Goal: Find contact information: Find contact information

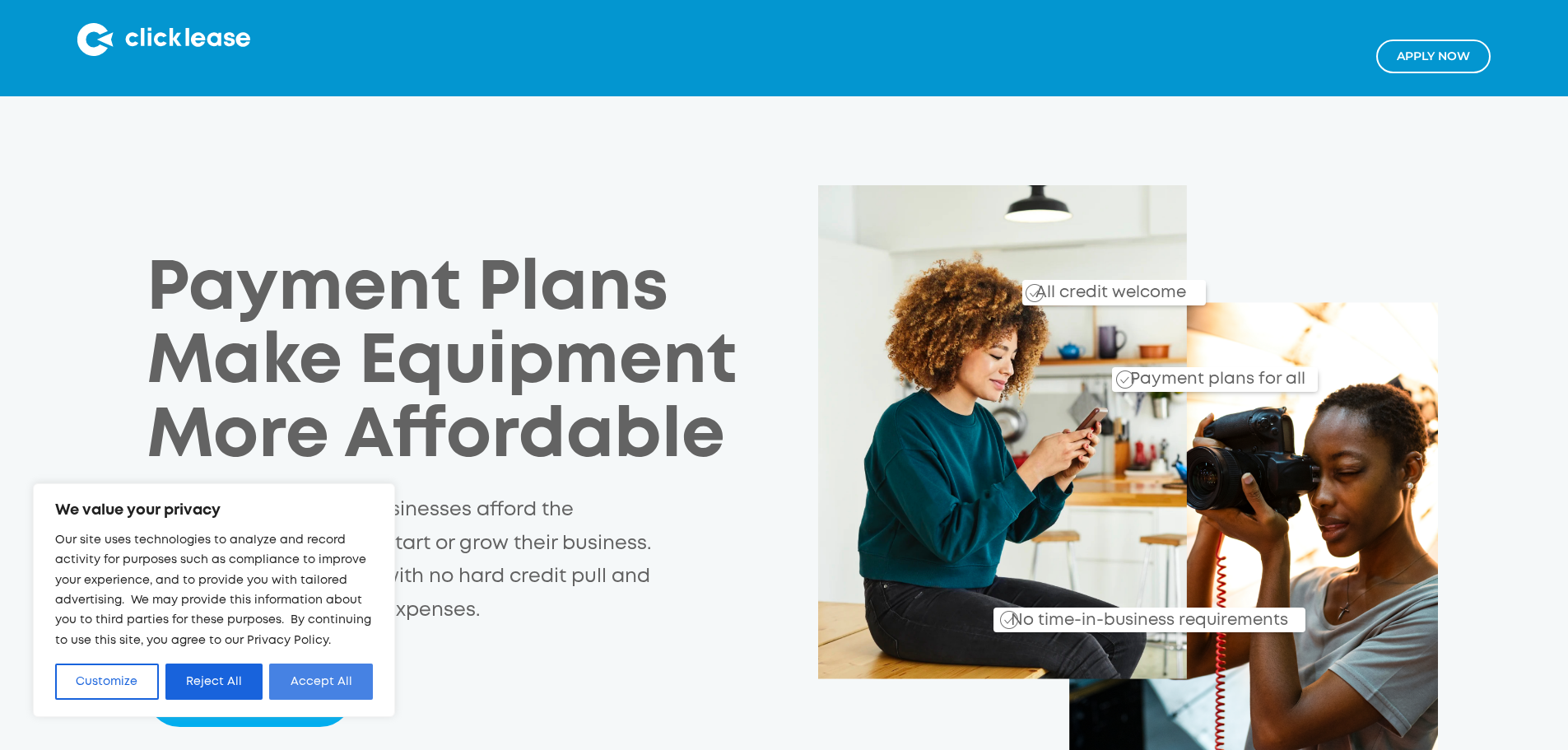
click at [318, 673] on button "Accept All" at bounding box center [321, 681] width 103 height 36
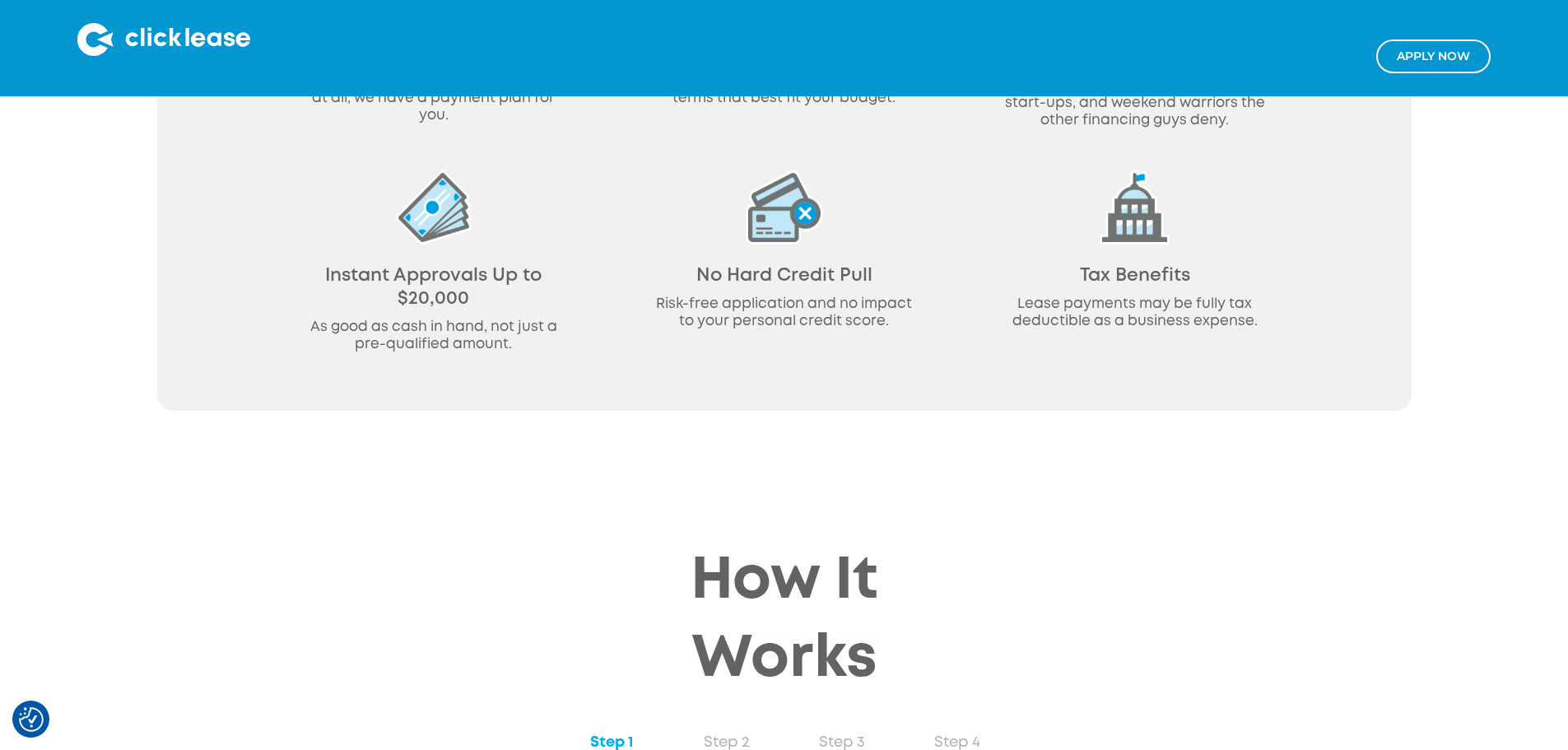
scroll to position [1235, 0]
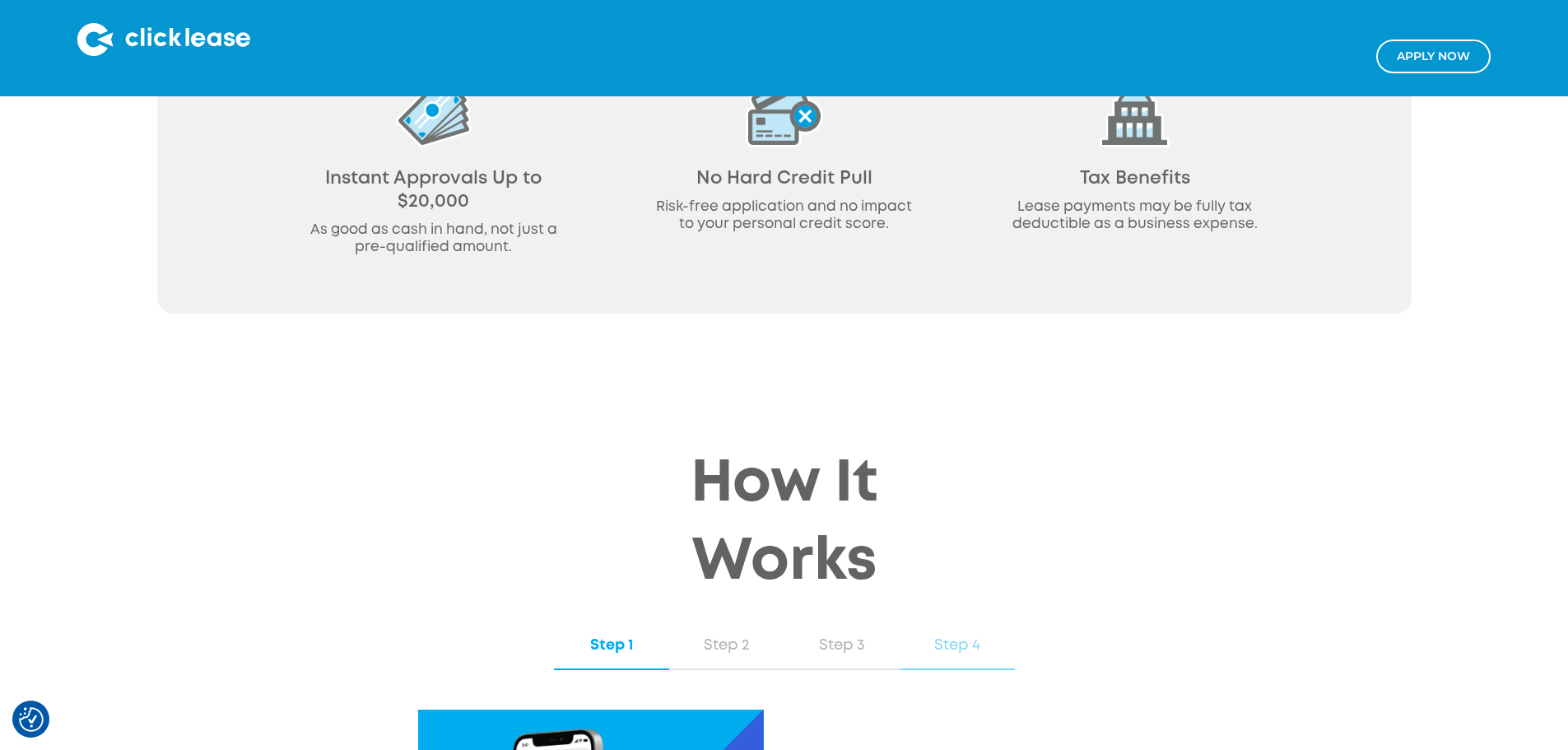
click at [954, 635] on div "Step 4" at bounding box center [957, 645] width 82 height 21
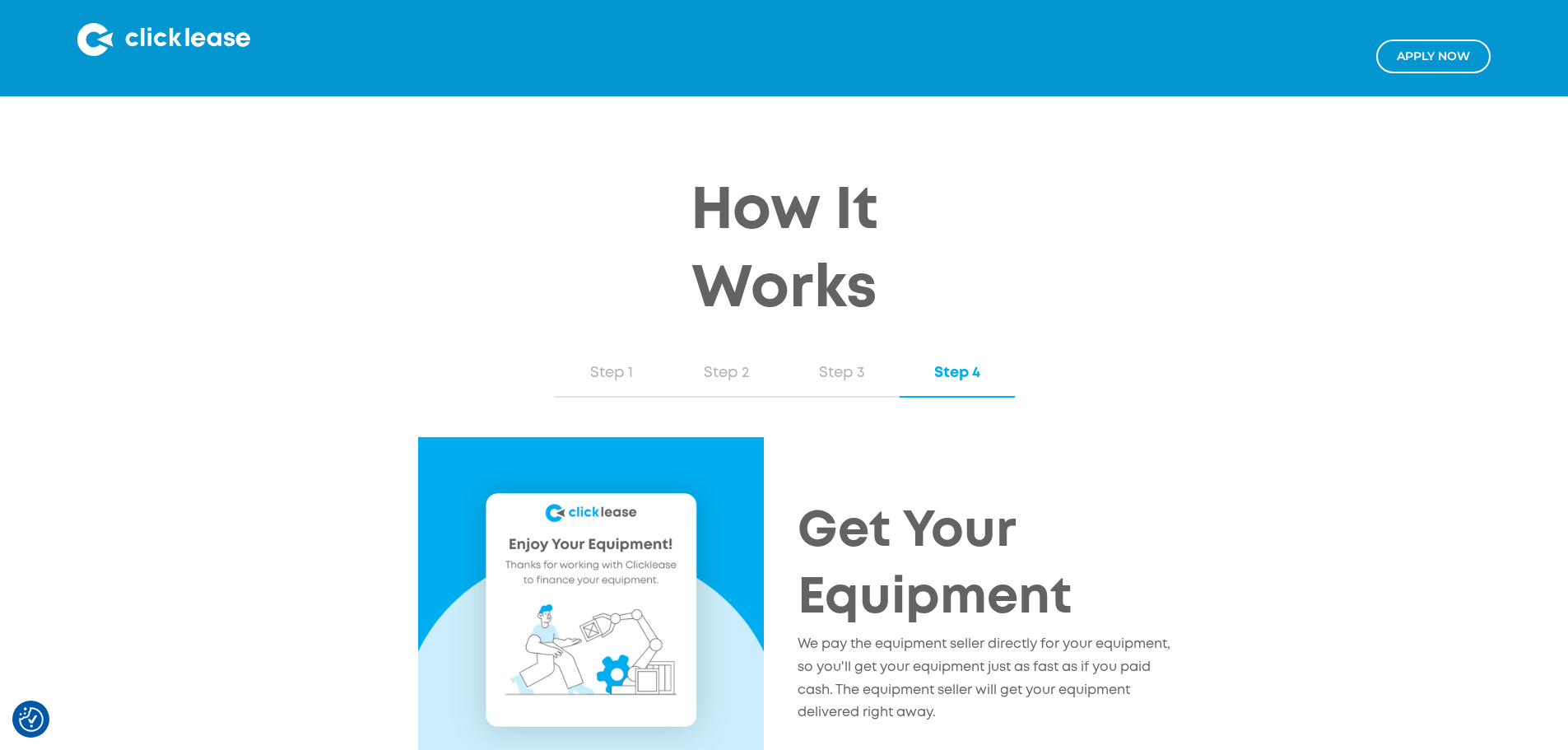
scroll to position [1647, 0]
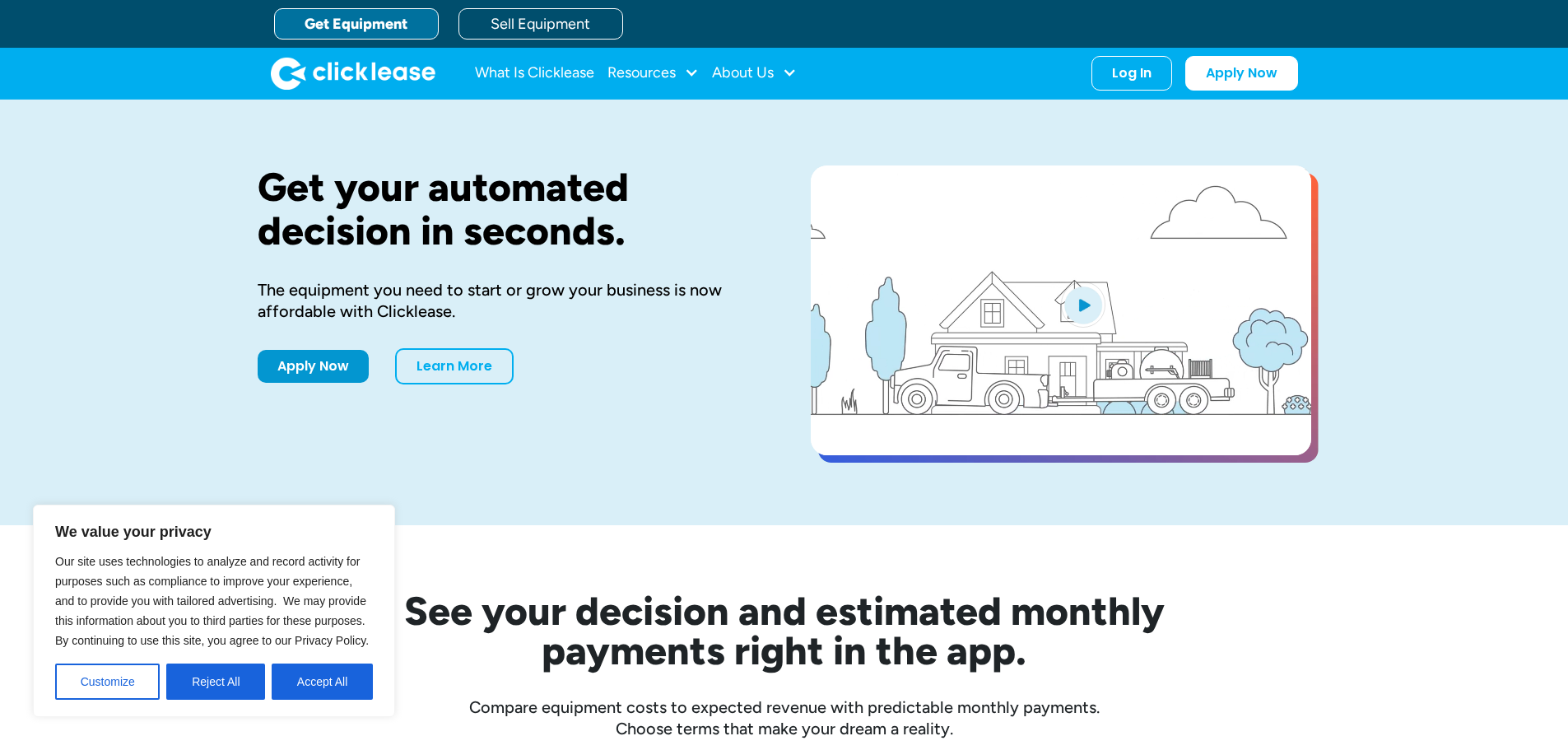
drag, startPoint x: 349, startPoint y: 677, endPoint x: 430, endPoint y: 634, distance: 91.7
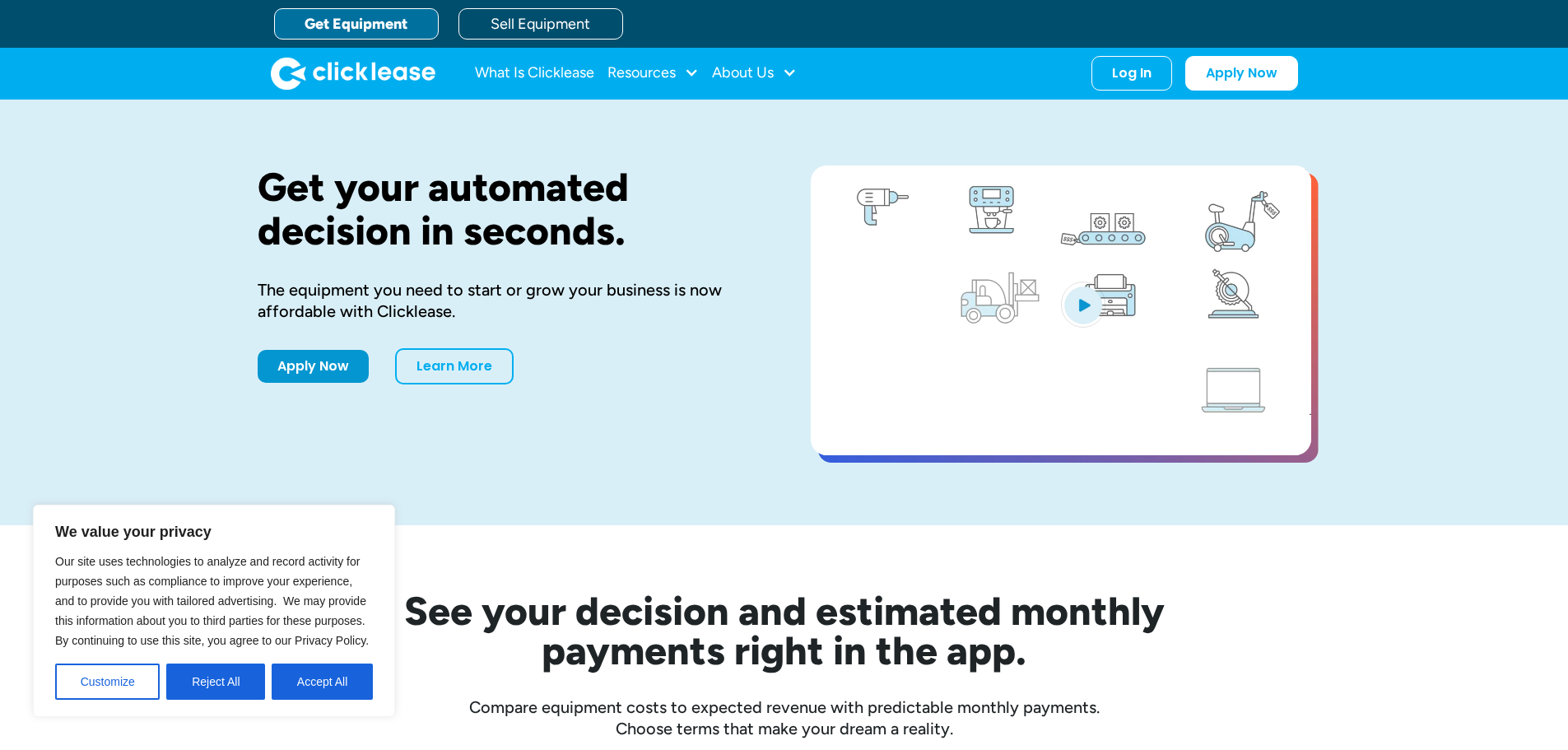
click at [349, 677] on button "Accept All" at bounding box center [321, 681] width 101 height 36
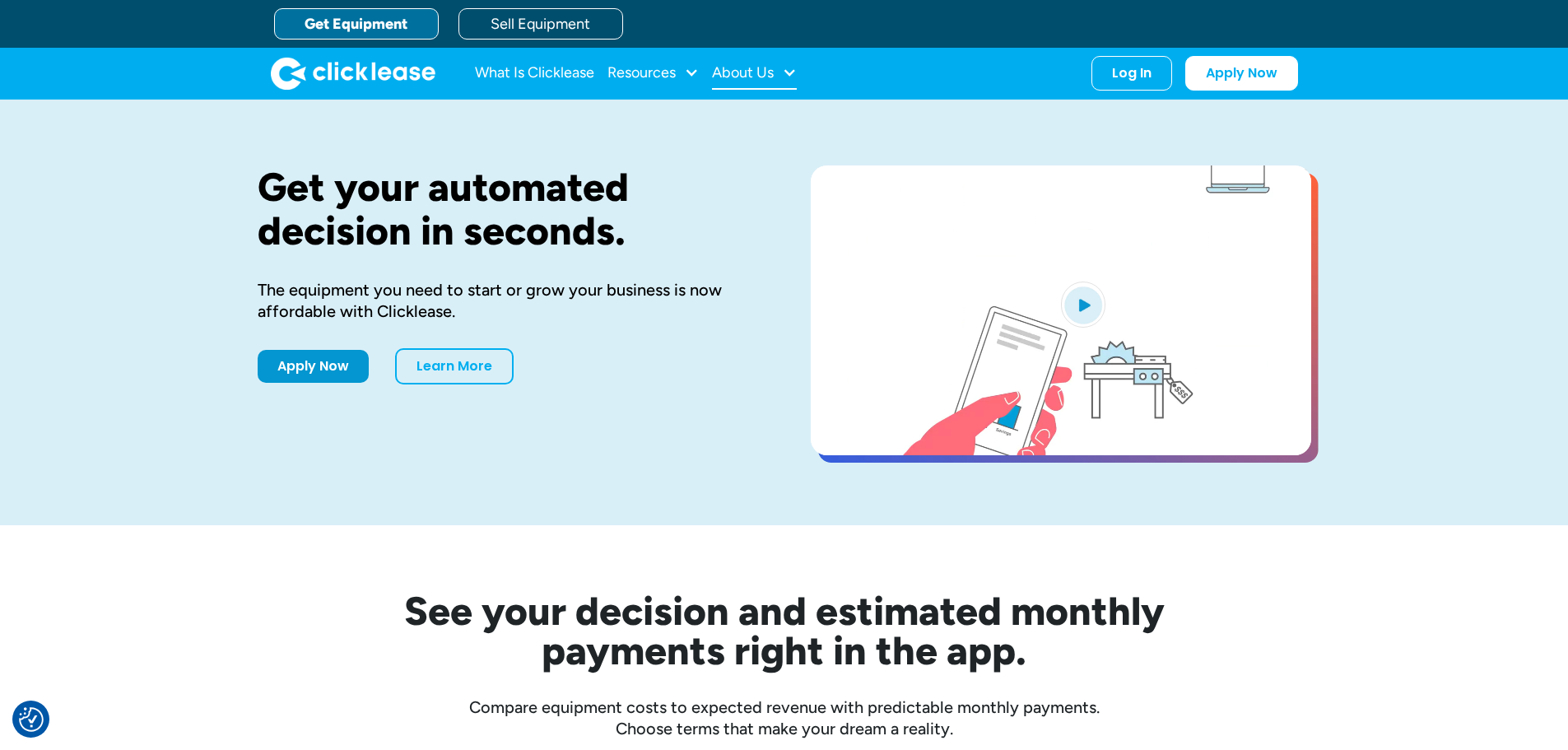
click at [785, 70] on div at bounding box center [789, 72] width 14 height 14
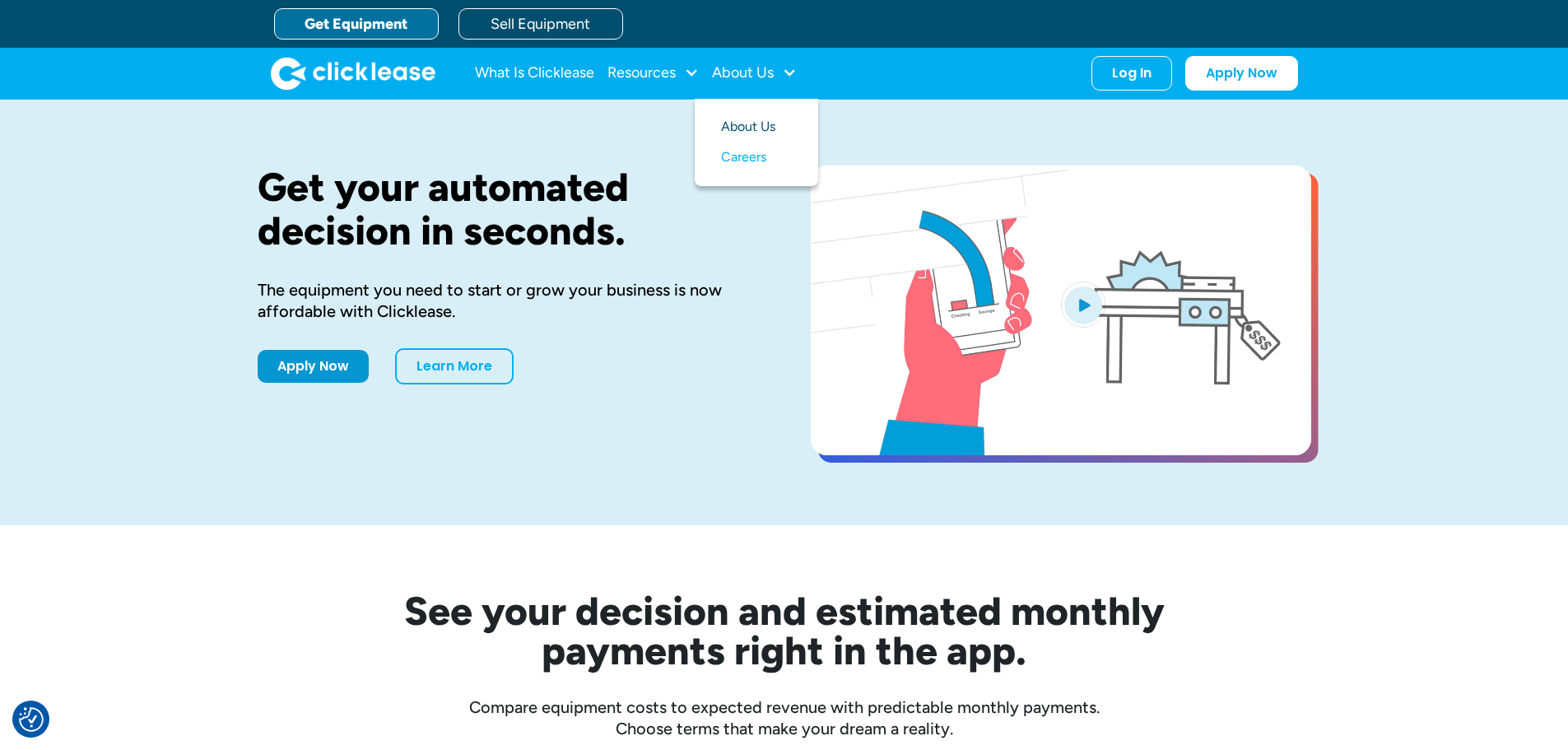
click at [746, 127] on link "About Us" at bounding box center [756, 127] width 70 height 31
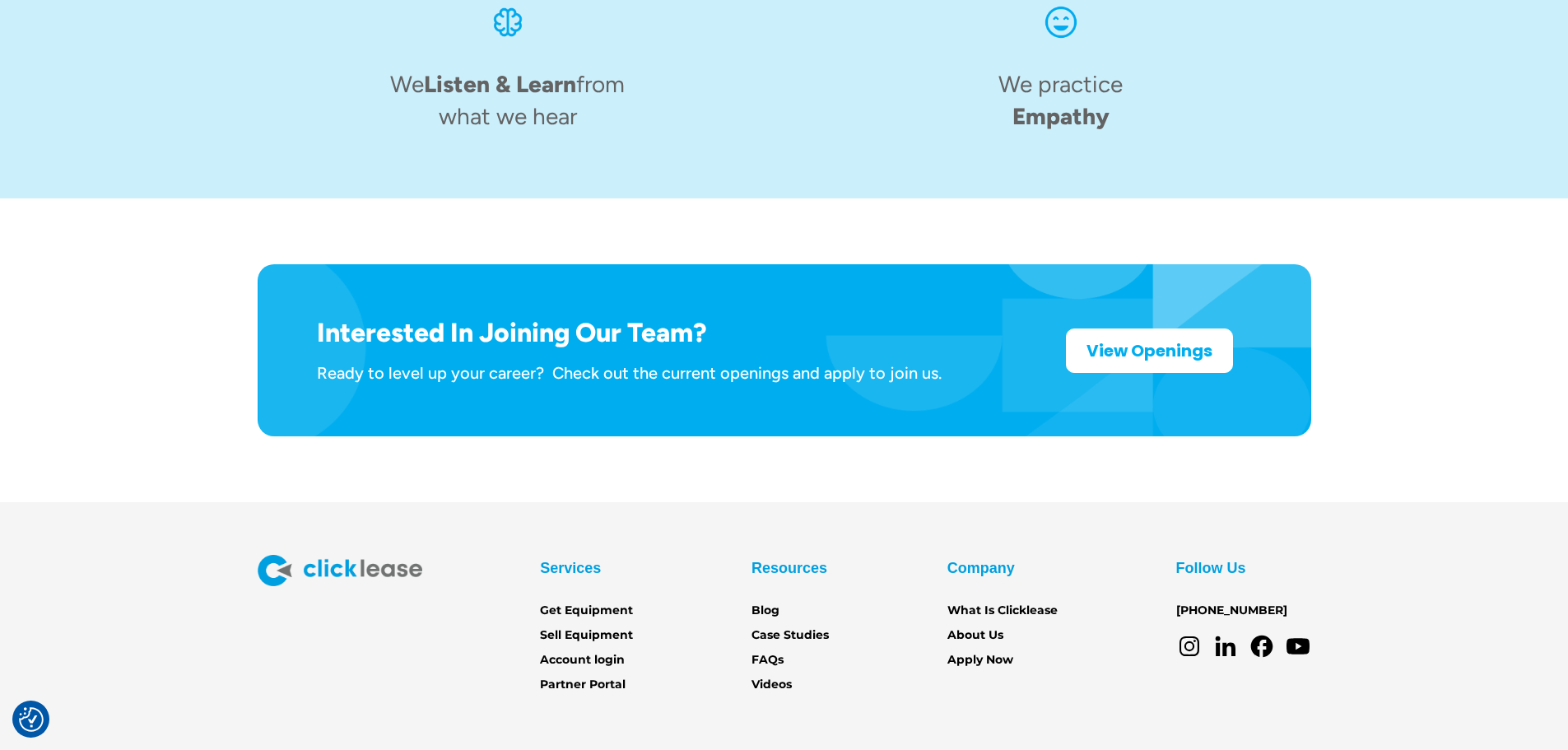
scroll to position [2562, 0]
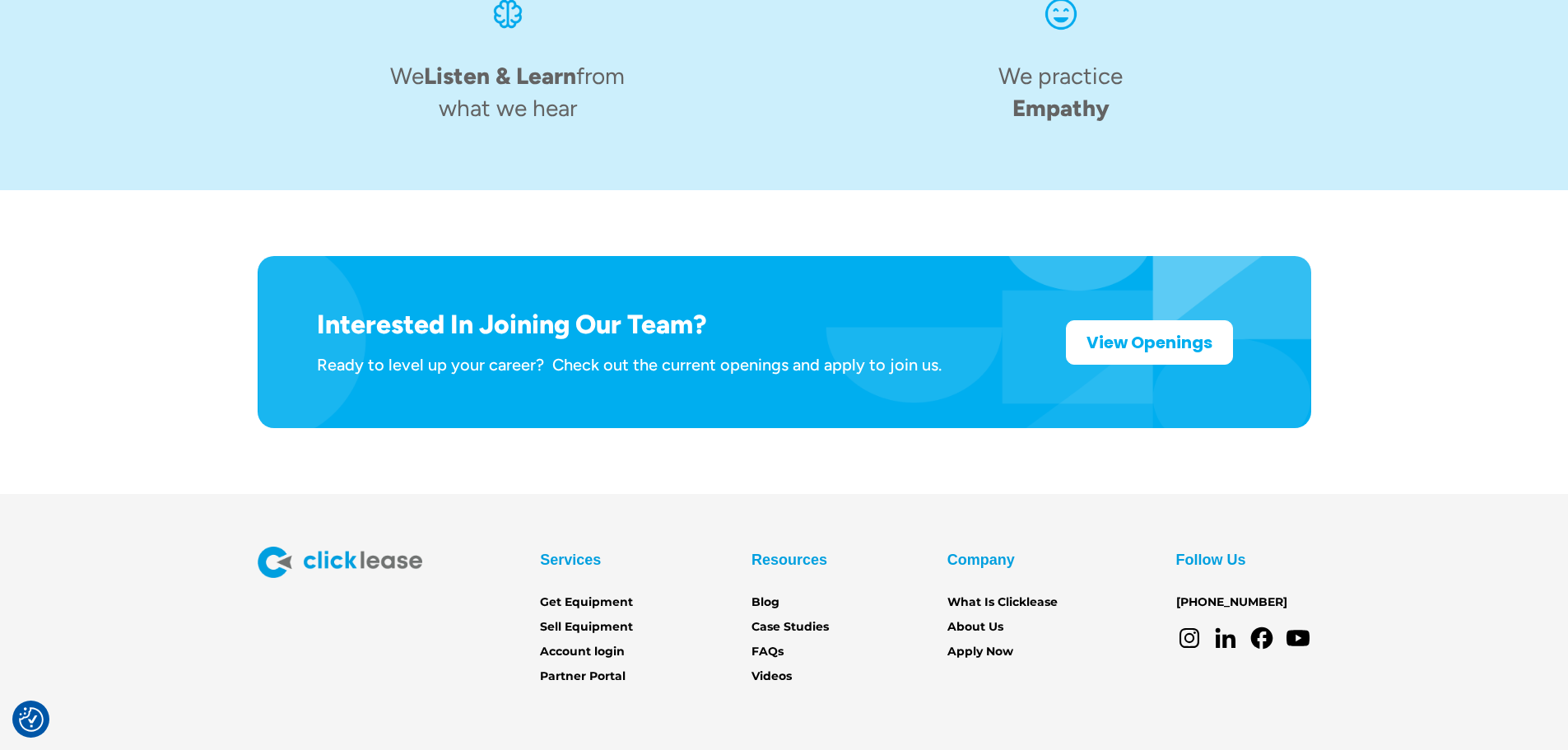
drag, startPoint x: 1423, startPoint y: 221, endPoint x: 1399, endPoint y: 221, distance: 24.0
click at [1423, 221] on div "Interested In Joining Our Team? Ready to level up your career? Check out the cu…" at bounding box center [784, 341] width 1502 height 303
drag, startPoint x: 1264, startPoint y: 529, endPoint x: 1170, endPoint y: 535, distance: 94.2
click at [1170, 546] on div "Services Get Equipment Sell Equipment Account login Partner Portal Resources Bl…" at bounding box center [784, 616] width 1053 height 140
copy link "[PHONE_NUMBER]"
